Goal: Task Accomplishment & Management: Use online tool/utility

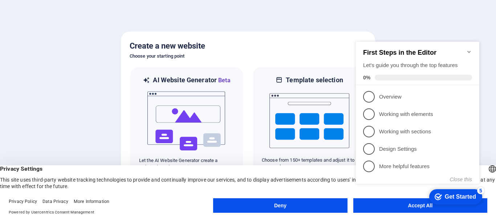
click at [372, 207] on div "checkmark Get Started 5 First Steps in the Editor Let's guide you through the t…" at bounding box center [419, 119] width 132 height 175
click at [413, 205] on div "checkmark Get Started 5 First Steps in the Editor Let's guide you through the t…" at bounding box center [419, 119] width 132 height 175
click at [470, 49] on icon "Minimize checklist" at bounding box center [469, 52] width 6 height 6
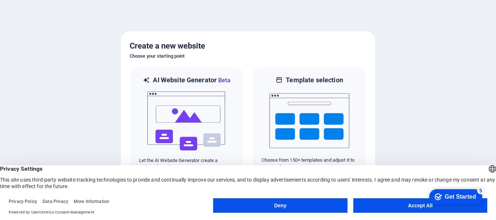
click at [390, 209] on button "Accept All" at bounding box center [420, 206] width 134 height 15
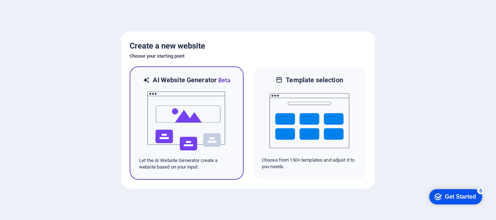
click at [177, 131] on img at bounding box center [187, 121] width 80 height 73
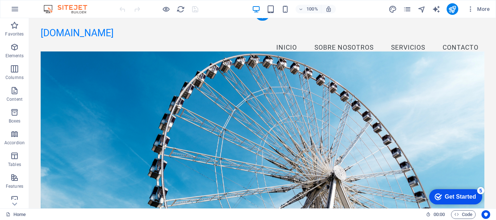
scroll to position [33, 0]
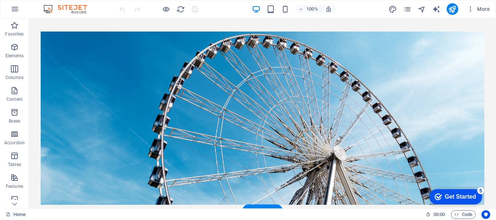
click at [176, 52] on figure at bounding box center [263, 118] width 444 height 173
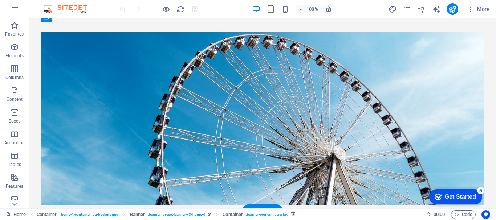
click at [88, 66] on figure at bounding box center [263, 118] width 444 height 173
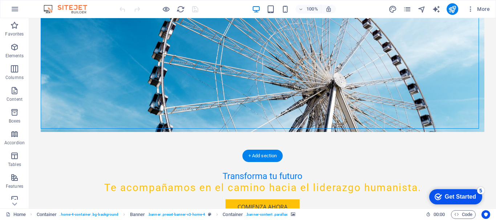
scroll to position [0, 0]
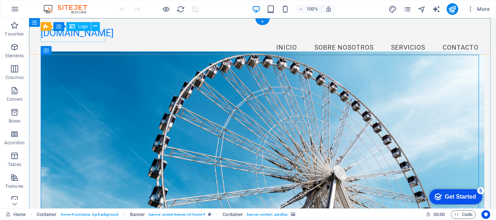
click at [89, 34] on div "[DOMAIN_NAME]" at bounding box center [263, 34] width 444 height 12
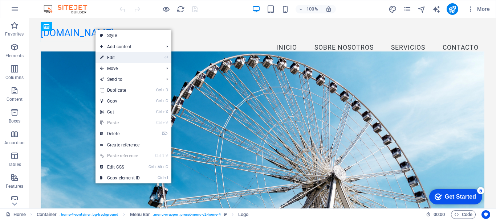
click at [107, 56] on link "⏎ Edit" at bounding box center [119, 57] width 49 height 11
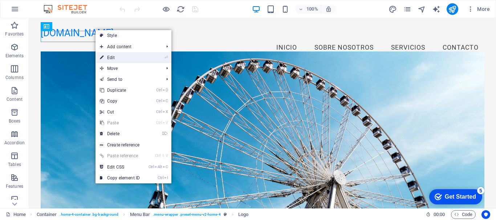
select select "px"
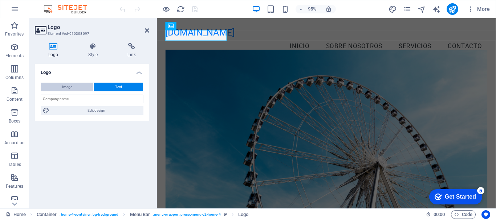
click at [68, 83] on span "Image" at bounding box center [67, 87] width 10 height 9
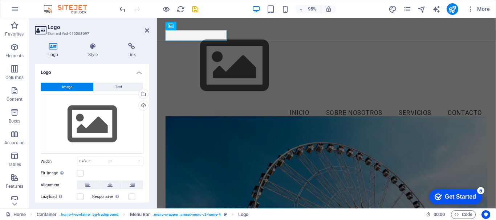
select select "DISABLED_OPTION_VALUE"
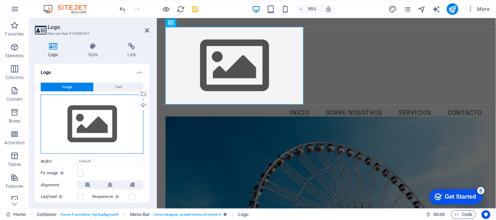
click at [93, 117] on div "Drag files here, click to choose files or select files from Files or our free s…" at bounding box center [92, 125] width 103 height 60
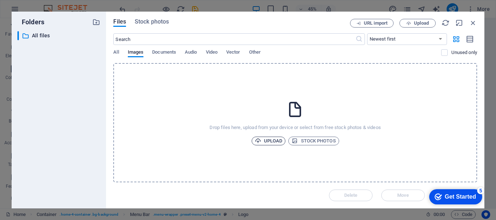
click at [262, 140] on span "Upload" at bounding box center [269, 141] width 28 height 9
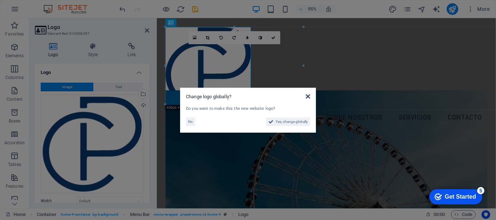
click at [307, 97] on icon at bounding box center [308, 97] width 4 height 6
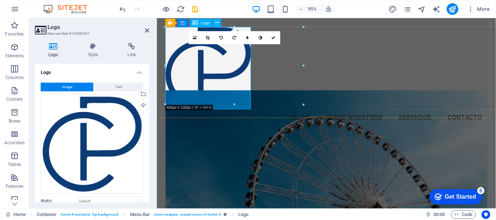
click at [238, 94] on div at bounding box center [335, 71] width 339 height 87
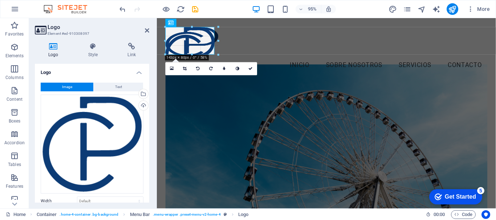
drag, startPoint x: 234, startPoint y: 26, endPoint x: 221, endPoint y: 76, distance: 52.2
type input "151"
select select "px"
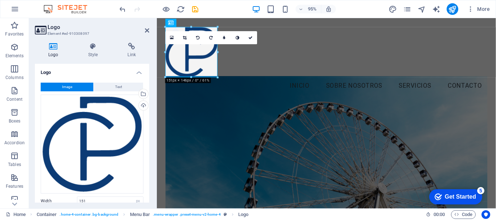
click at [220, 128] on figure at bounding box center [335, 170] width 339 height 183
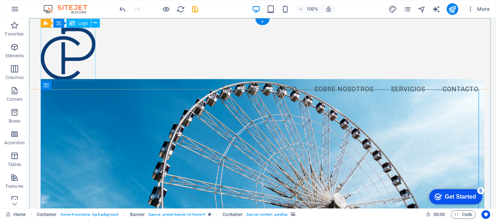
click at [81, 57] on div at bounding box center [263, 54] width 444 height 53
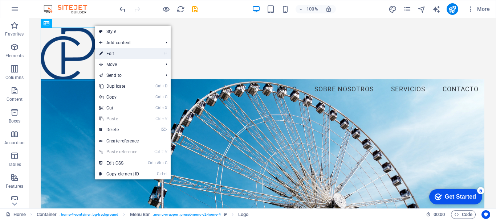
click at [108, 53] on link "⏎ Edit" at bounding box center [119, 53] width 49 height 11
select select "px"
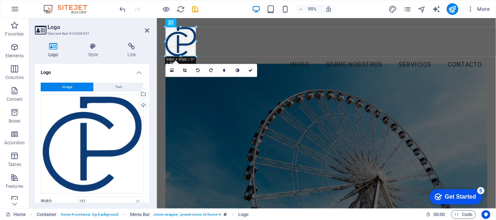
drag, startPoint x: 220, startPoint y: 77, endPoint x: 34, endPoint y: 37, distance: 190.1
type input "89"
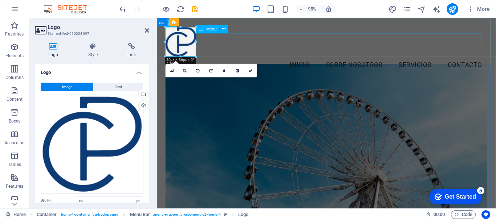
click at [226, 59] on nav "Inicio Sobre Nosotros Servicios Contacto" at bounding box center [335, 68] width 339 height 18
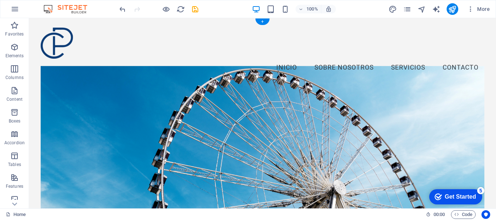
click at [96, 81] on figure at bounding box center [263, 152] width 444 height 173
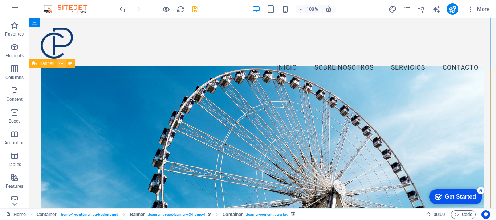
click at [58, 65] on button at bounding box center [61, 63] width 9 height 9
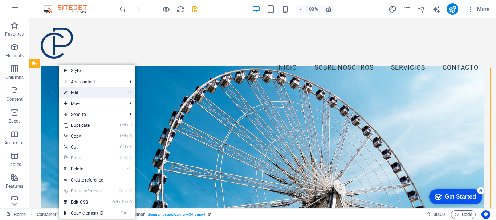
click at [69, 91] on link "⏎ Edit" at bounding box center [83, 92] width 49 height 11
select select "vh"
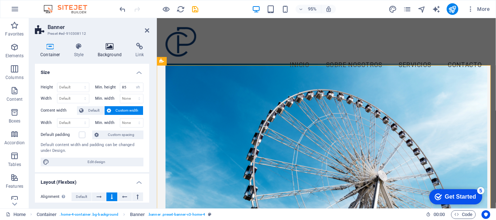
click at [102, 54] on h4 "Background" at bounding box center [111, 50] width 38 height 15
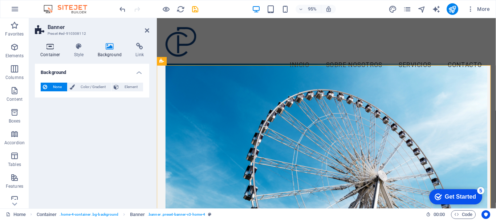
click at [52, 51] on h4 "Container" at bounding box center [52, 50] width 34 height 15
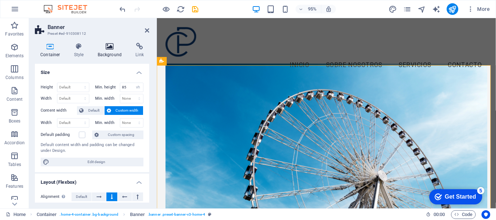
click at [109, 47] on icon at bounding box center [109, 46] width 35 height 7
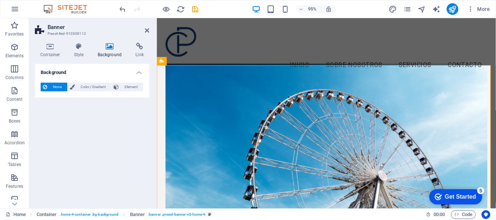
click at [187, 111] on figure at bounding box center [335, 157] width 339 height 183
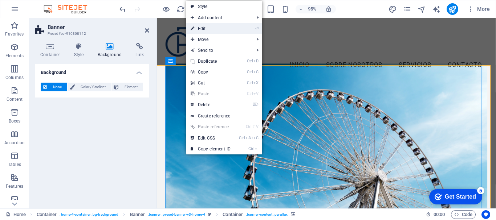
click at [199, 31] on link "⏎ Edit" at bounding box center [210, 28] width 49 height 11
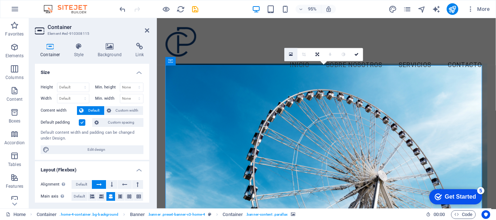
click at [289, 52] on link at bounding box center [291, 54] width 13 height 13
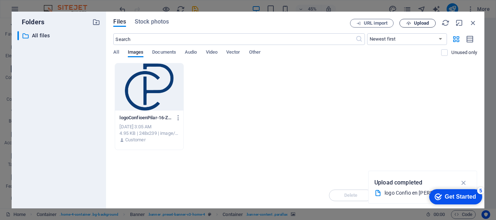
click at [409, 25] on icon "button" at bounding box center [408, 23] width 5 height 5
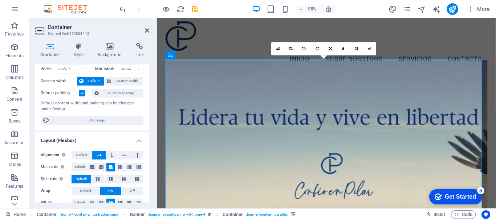
scroll to position [48, 0]
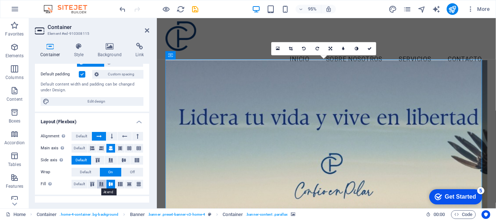
click at [102, 184] on icon at bounding box center [101, 184] width 9 height 4
click at [109, 185] on icon at bounding box center [110, 184] width 9 height 4
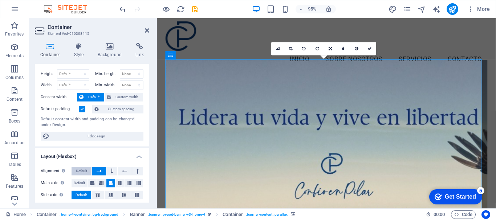
scroll to position [0, 0]
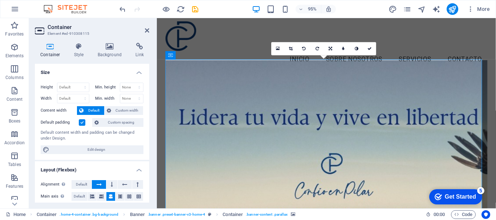
click at [303, 98] on figure at bounding box center [335, 153] width 339 height 183
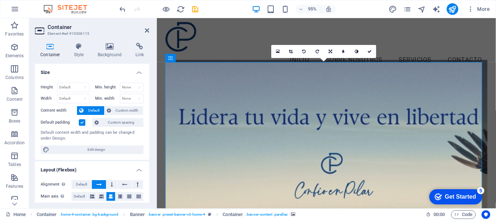
scroll to position [3, 0]
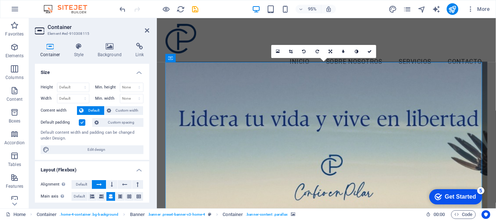
click at [250, 76] on figure at bounding box center [335, 155] width 339 height 183
click at [332, 53] on link at bounding box center [330, 51] width 13 height 13
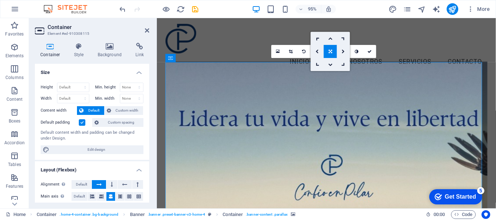
click at [332, 53] on link at bounding box center [330, 51] width 13 height 13
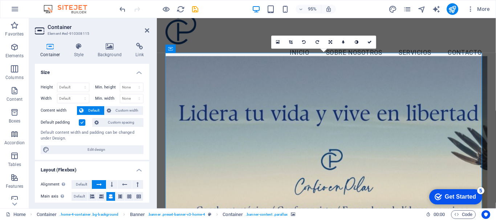
scroll to position [13, 0]
click at [290, 45] on icon at bounding box center [291, 43] width 4 height 4
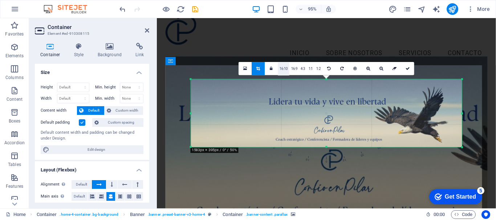
click at [282, 71] on link "16:10" at bounding box center [284, 69] width 12 height 13
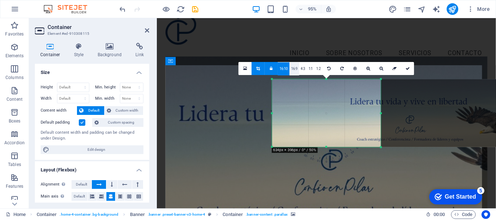
click at [296, 69] on link "16:9" at bounding box center [294, 68] width 10 height 13
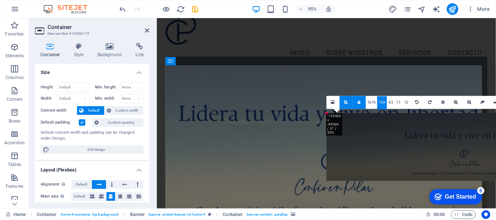
click at [335, 102] on link at bounding box center [332, 102] width 13 height 13
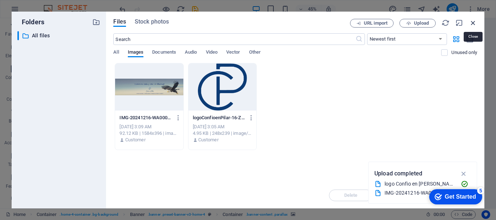
click at [473, 23] on icon "button" at bounding box center [473, 23] width 8 height 8
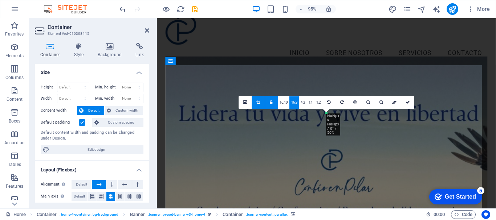
click at [407, 105] on link at bounding box center [407, 102] width 13 height 13
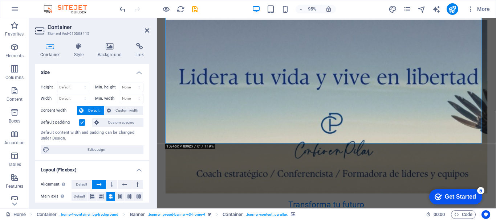
scroll to position [105, 0]
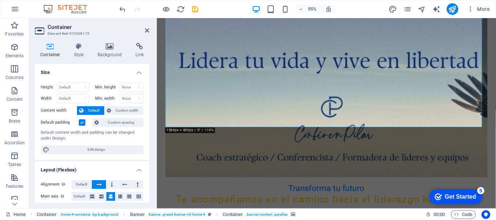
click at [329, 112] on figure at bounding box center [335, 94] width 339 height 183
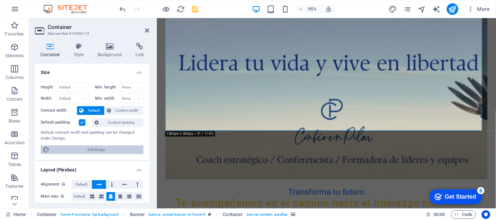
scroll to position [102, 0]
click at [146, 29] on icon at bounding box center [147, 31] width 4 height 6
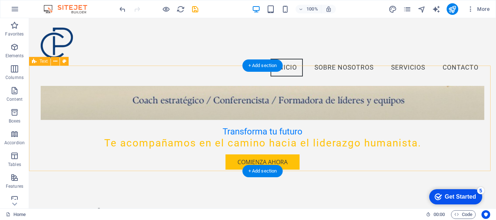
scroll to position [89, 0]
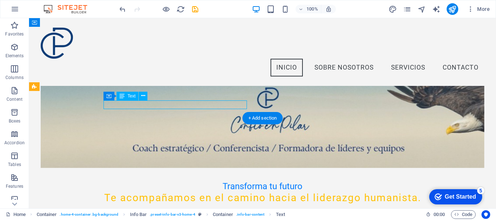
drag, startPoint x: 155, startPoint y: 120, endPoint x: 126, endPoint y: 102, distance: 34.2
drag, startPoint x: 97, startPoint y: 84, endPoint x: 126, endPoint y: 102, distance: 34.2
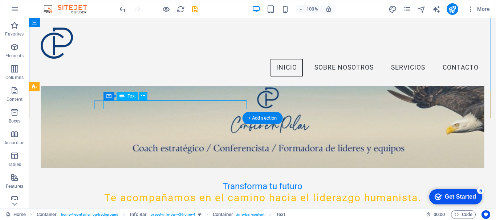
click at [126, 102] on div "Drag here to replace the existing content. Press “Ctrl” if you want to create a…" at bounding box center [262, 113] width 467 height 191
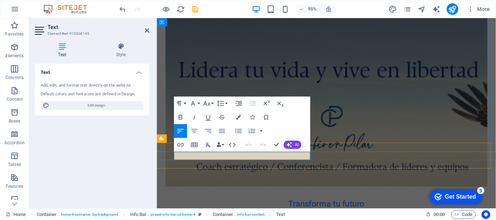
drag, startPoint x: 225, startPoint y: 164, endPoint x: 265, endPoint y: 324, distance: 164.8
click at [302, 220] on div "Transforma tu futuro Te acompañamos en el camino hacia el liderazgo humanista. …" at bounding box center [335, 139] width 339 height 284
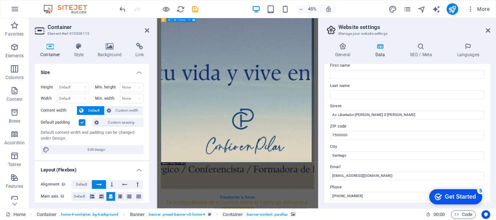
scroll to position [32, 0]
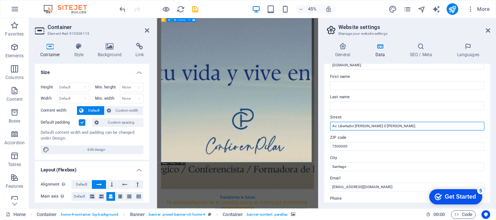
click at [358, 127] on input "Av. Libertador [PERSON_NAME] O'[PERSON_NAME]" at bounding box center [407, 126] width 154 height 9
paste input "enida [STREET_ADDRESS][PERSON_NAME]"
type input "[STREET_ADDRESS]"
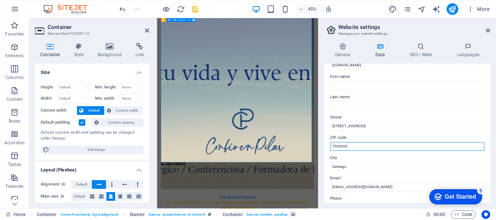
click at [341, 147] on input "7500000" at bounding box center [407, 146] width 154 height 9
paste input "50144"
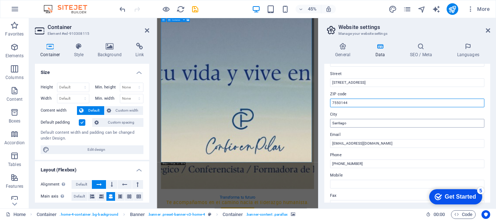
scroll to position [77, 0]
type input "7550144"
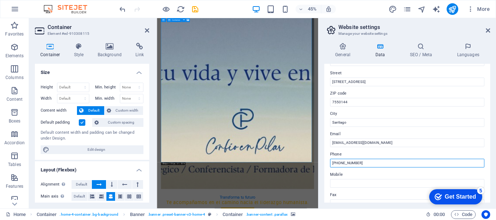
click at [360, 163] on input "[PHONE_NUMBER]" at bounding box center [407, 163] width 154 height 9
click at [365, 162] on input "[PHONE_NUMBER]" at bounding box center [407, 163] width 154 height 9
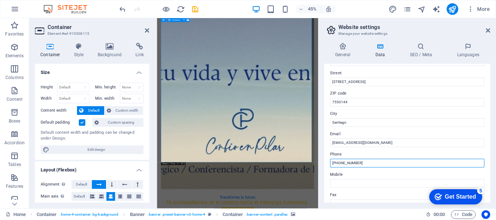
click at [365, 162] on input "[PHONE_NUMBER]" at bounding box center [407, 163] width 154 height 9
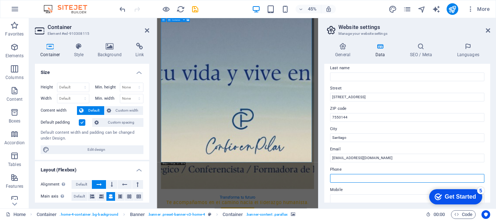
scroll to position [0, 0]
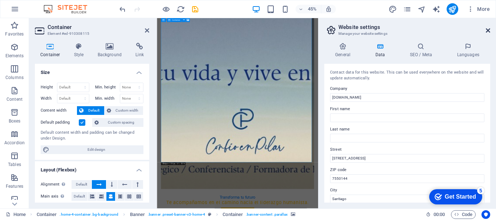
click at [486, 30] on icon at bounding box center [488, 31] width 4 height 6
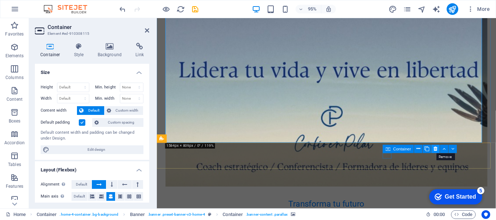
click at [433, 149] on button at bounding box center [435, 149] width 8 height 8
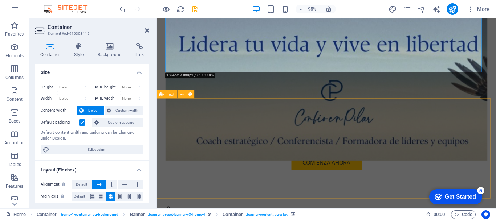
scroll to position [206, 0]
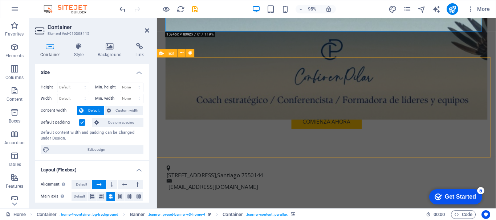
click at [314, 137] on div "¿Quiénes somos? En Confío en [PERSON_NAME], nos dedicamos a formar líderes huma…" at bounding box center [483, 131] width 339 height 191
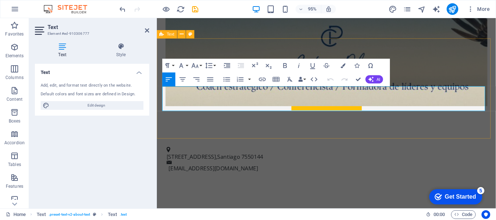
scroll to position [226, 0]
click at [314, 126] on div "¿Quiénes somos? En Confío en [PERSON_NAME], nos dedicamos a formar líderes huma…" at bounding box center [483, 131] width 339 height 191
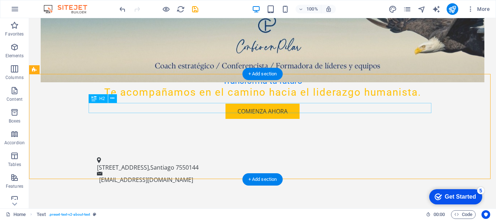
scroll to position [183, 0]
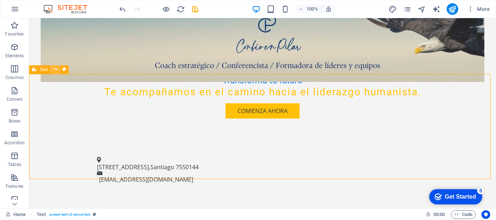
click at [55, 72] on icon at bounding box center [55, 70] width 4 height 8
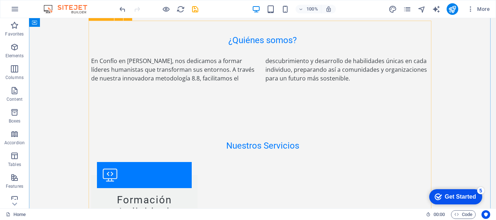
scroll to position [402, 0]
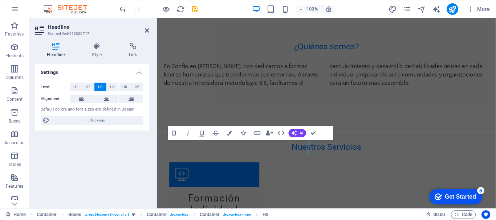
scroll to position [410, 0]
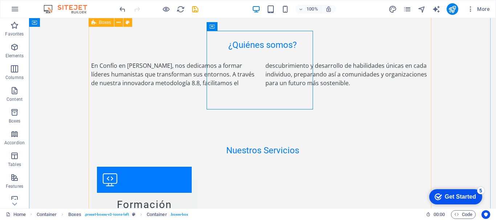
scroll to position [395, 0]
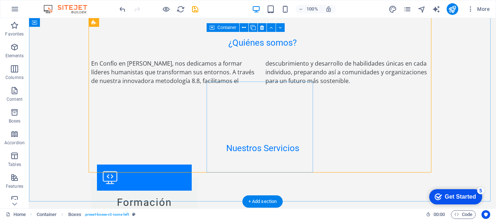
scroll to position [448, 0]
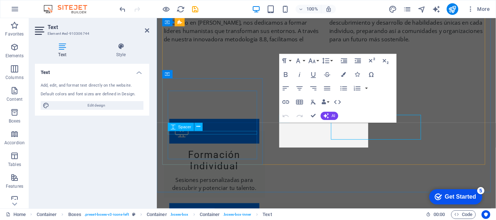
scroll to position [457, 0]
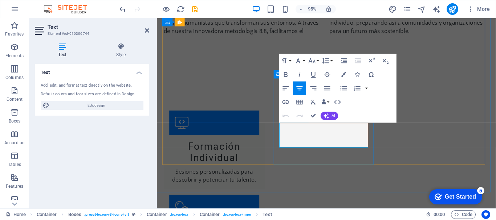
copy p "Conferencias que inspiran a la acción y la autoconfianza en los participantes."
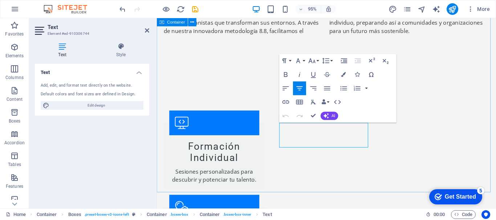
drag, startPoint x: 560, startPoint y: 18, endPoint x: 369, endPoint y: 180, distance: 250.0
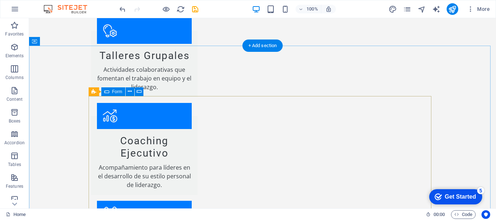
scroll to position [619, 0]
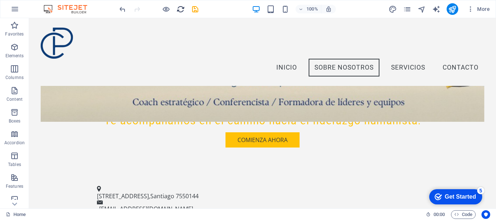
scroll to position [163, 0]
